Goal: Navigation & Orientation: Find specific page/section

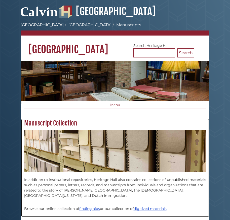
scroll to position [125, 187]
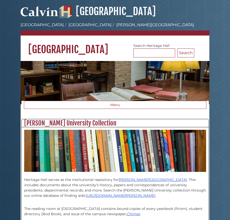
scroll to position [176, 187]
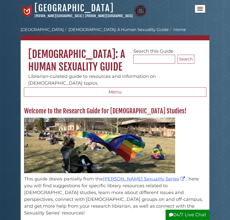
scroll to position [62, 187]
